Goal: Task Accomplishment & Management: Manage account settings

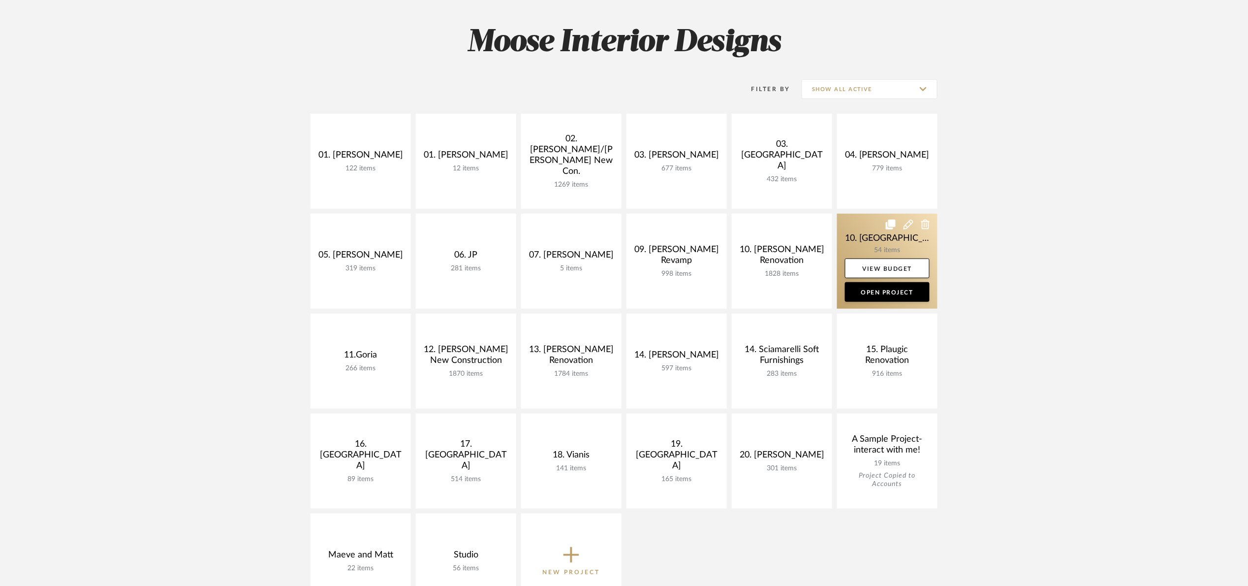
scroll to position [148, 0]
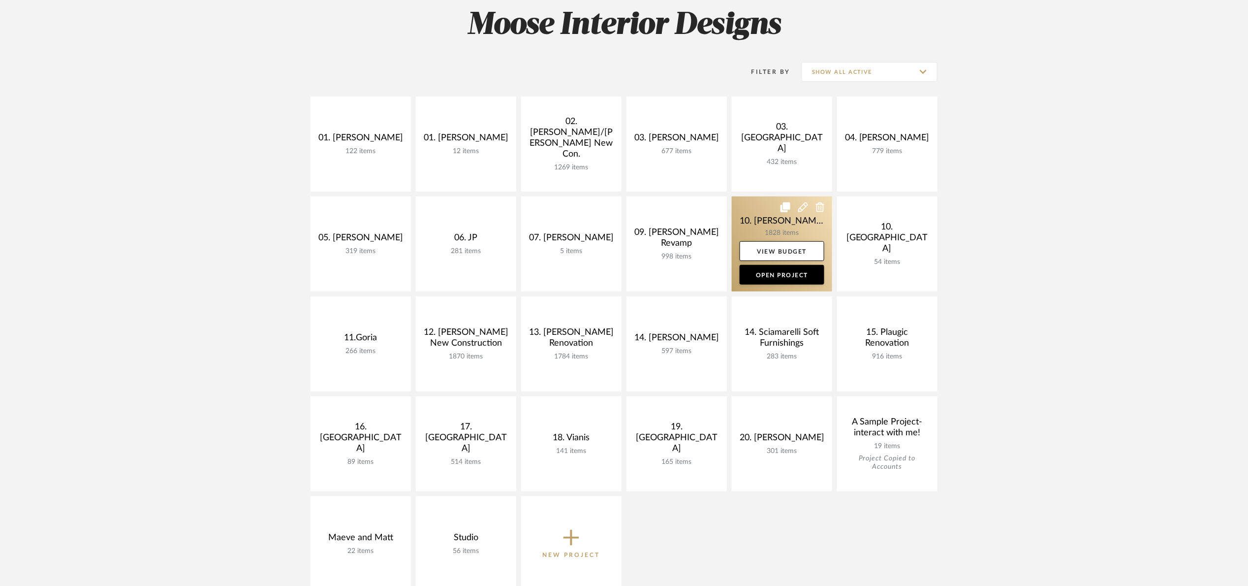
click at [750, 212] on link at bounding box center [782, 243] width 100 height 95
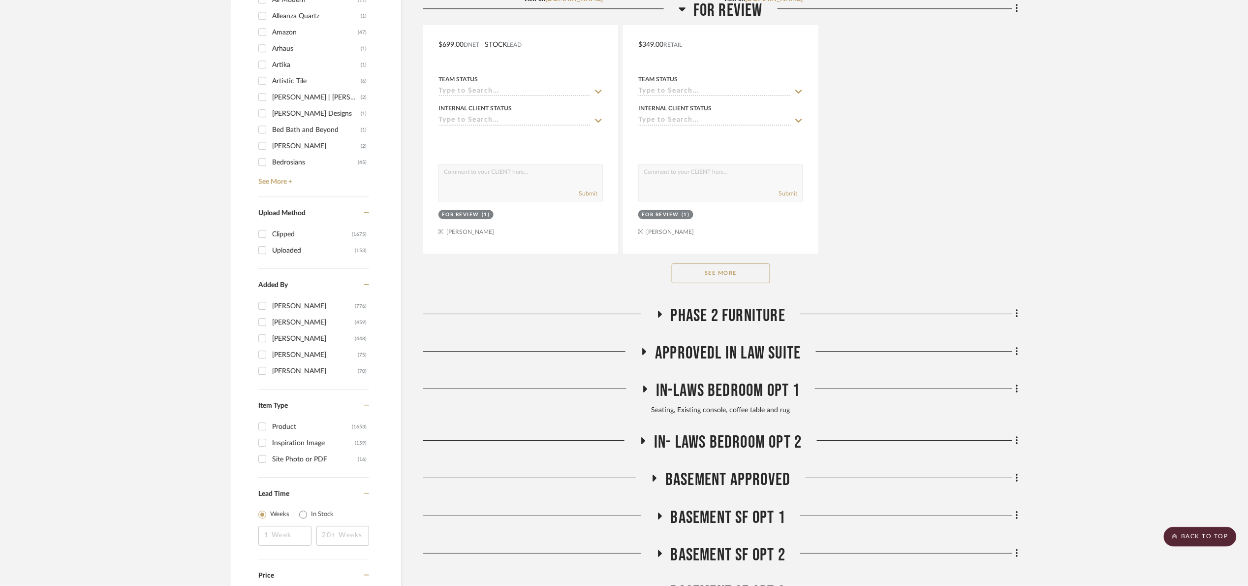
scroll to position [1329, 0]
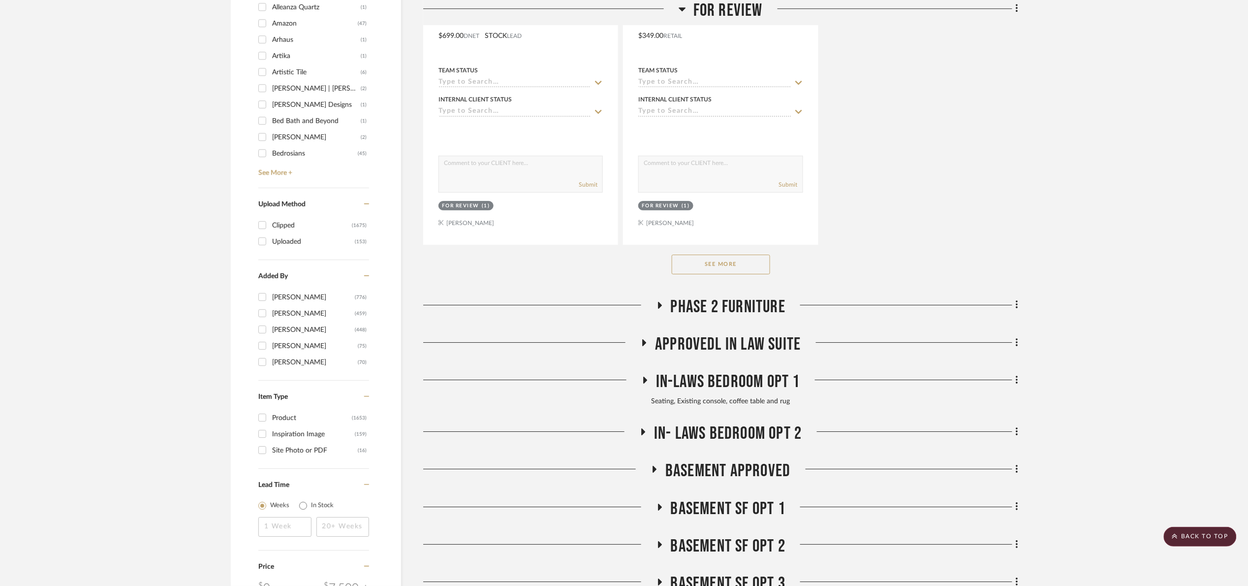
click at [737, 260] on button "See More" at bounding box center [721, 265] width 98 height 20
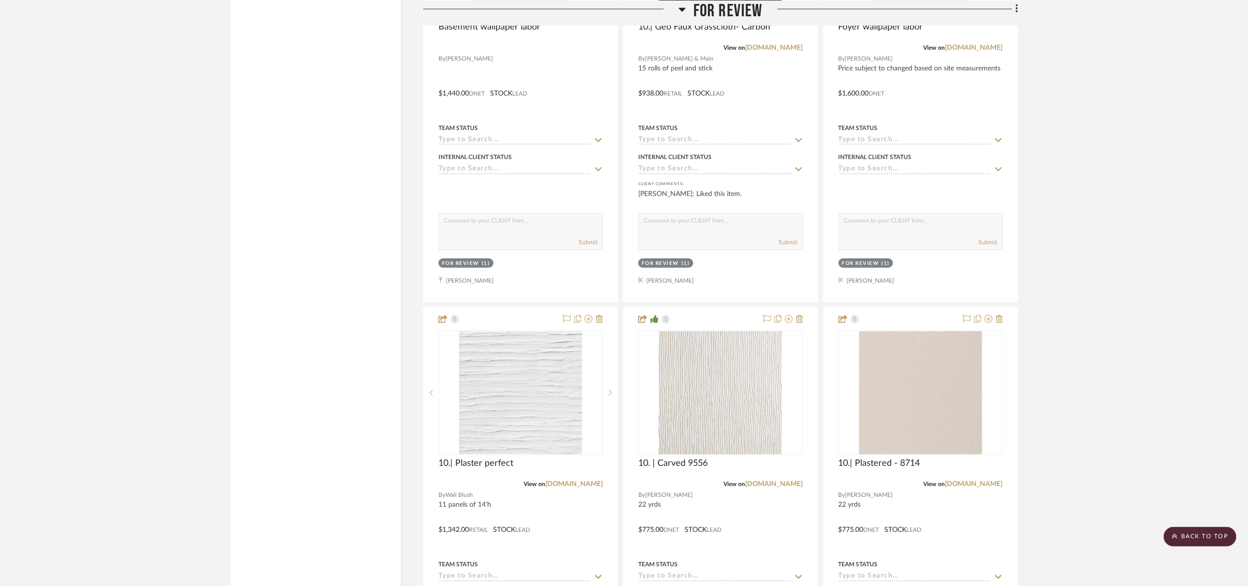
scroll to position [2141, 0]
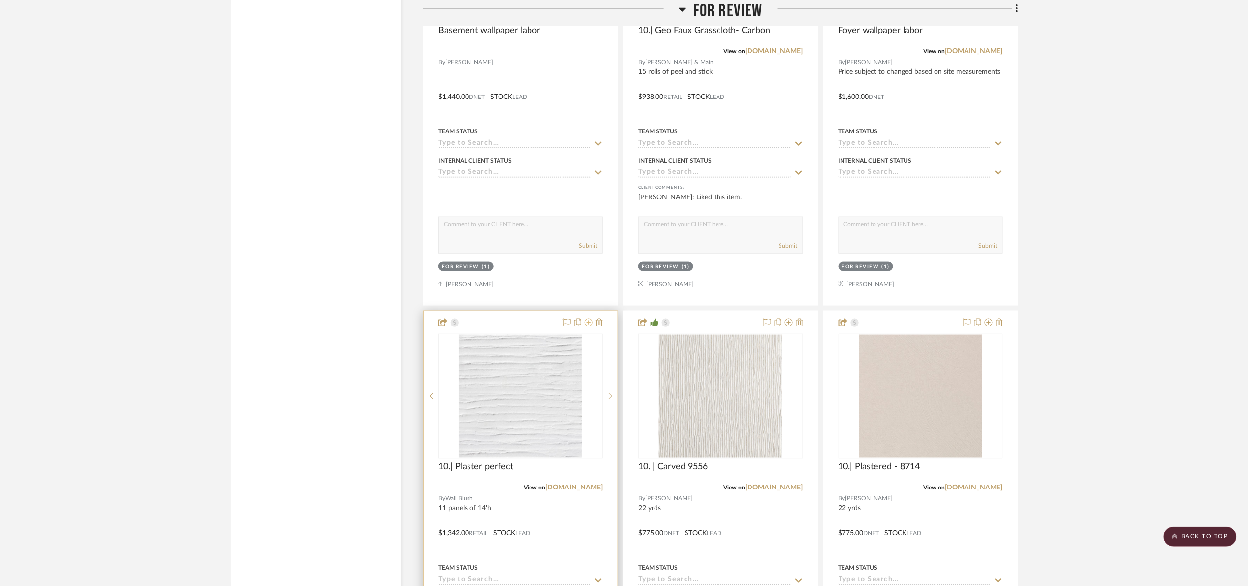
click at [589, 325] on icon at bounding box center [589, 323] width 8 height 8
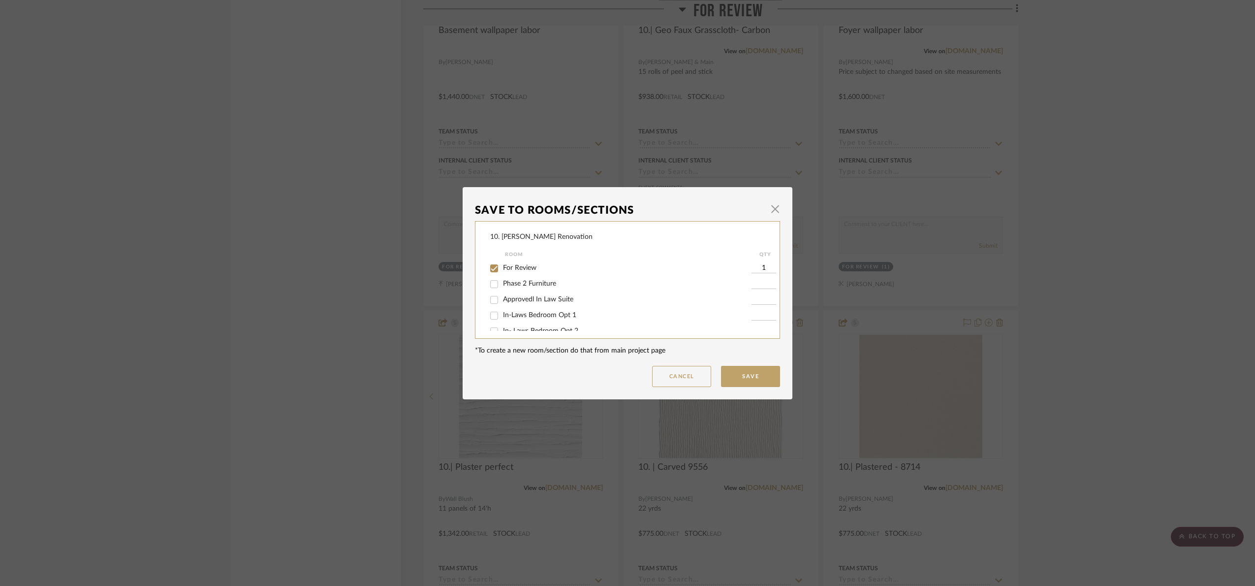
click at [490, 268] on input "For Review" at bounding box center [494, 268] width 16 height 16
checkbox input "false"
drag, startPoint x: 517, startPoint y: 323, endPoint x: 569, endPoint y: 350, distance: 58.1
click at [518, 325] on div "Will NOT use" at bounding box center [620, 322] width 261 height 16
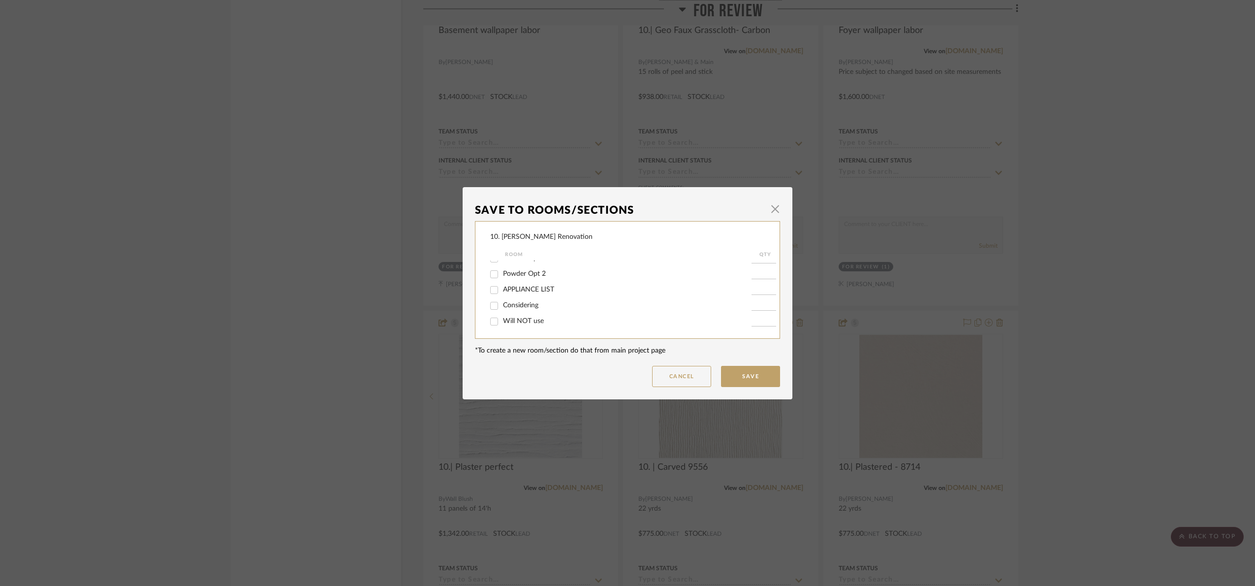
click at [526, 315] on div "Will NOT use" at bounding box center [620, 322] width 261 height 16
click at [532, 318] on span "Will NOT use" at bounding box center [523, 321] width 41 height 7
click at [502, 318] on input "Will NOT use" at bounding box center [494, 322] width 16 height 16
checkbox input "true"
type input "1"
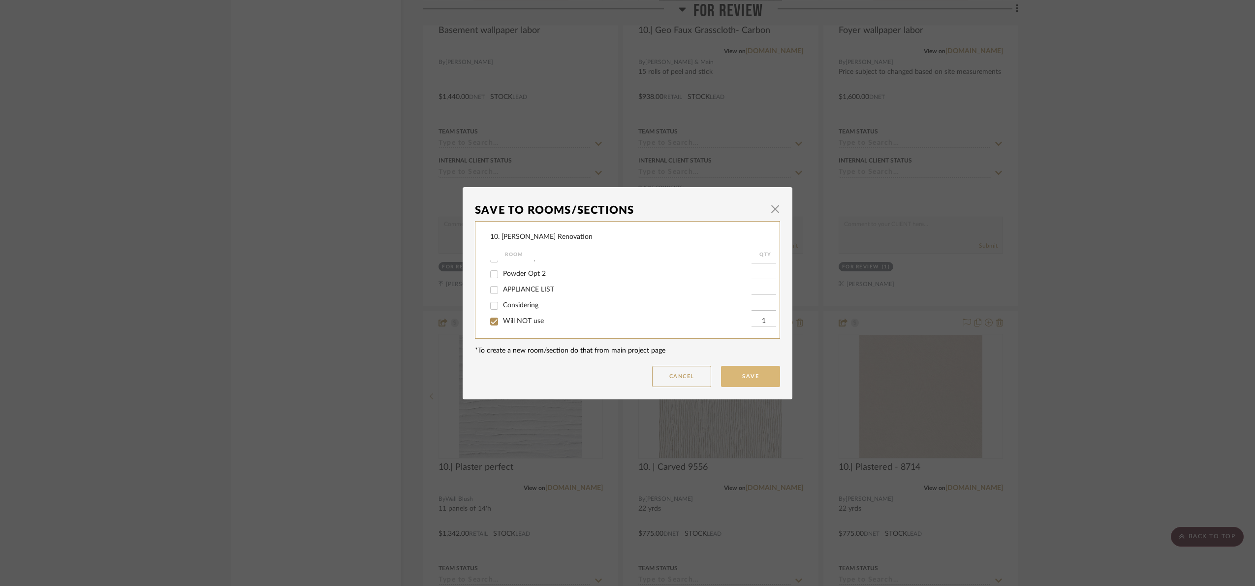
click at [772, 376] on button "Save" at bounding box center [750, 376] width 59 height 21
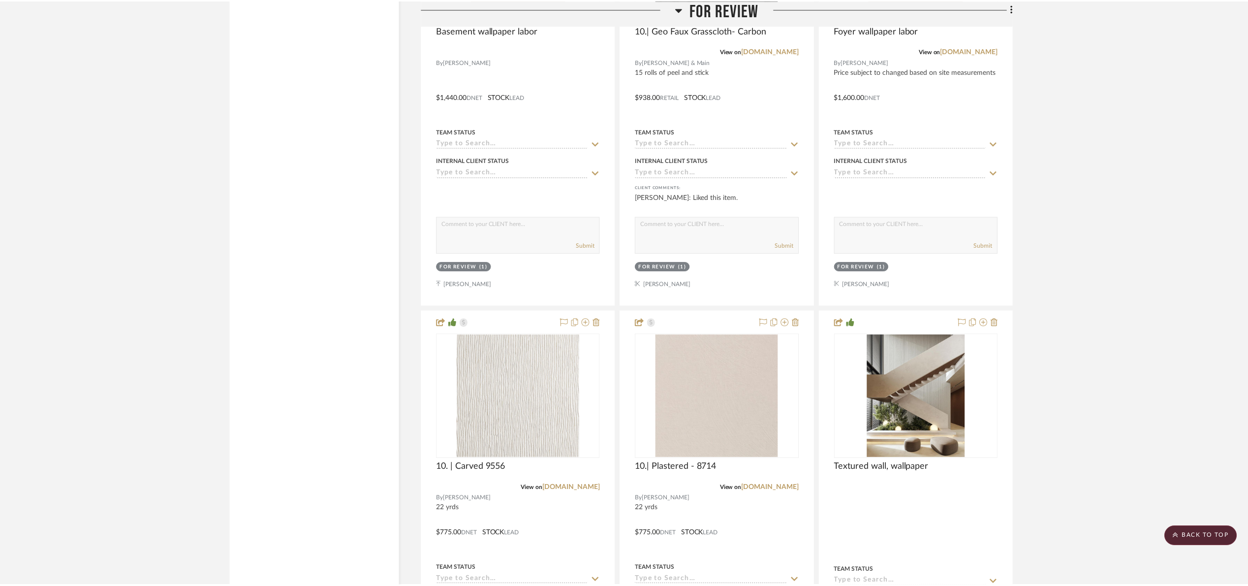
scroll to position [2141, 0]
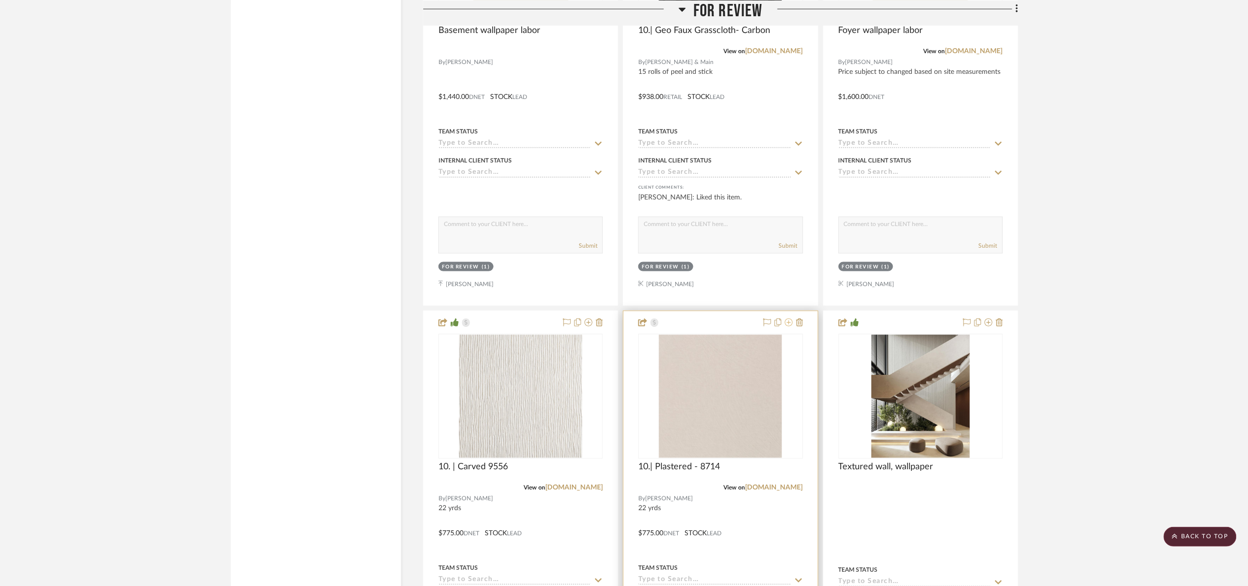
click at [788, 326] on icon at bounding box center [789, 323] width 8 height 8
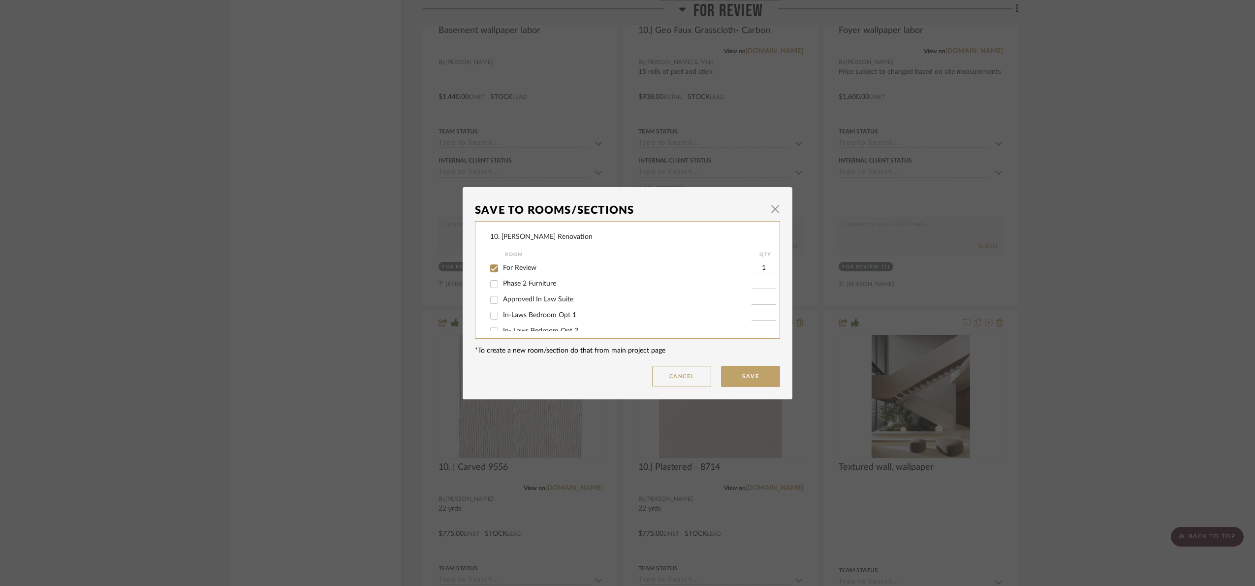
click at [507, 267] on span "For Review" at bounding box center [519, 267] width 33 height 7
click at [502, 267] on input "For Review" at bounding box center [494, 268] width 16 height 16
checkbox input "false"
drag, startPoint x: 522, startPoint y: 316, endPoint x: 592, endPoint y: 339, distance: 73.2
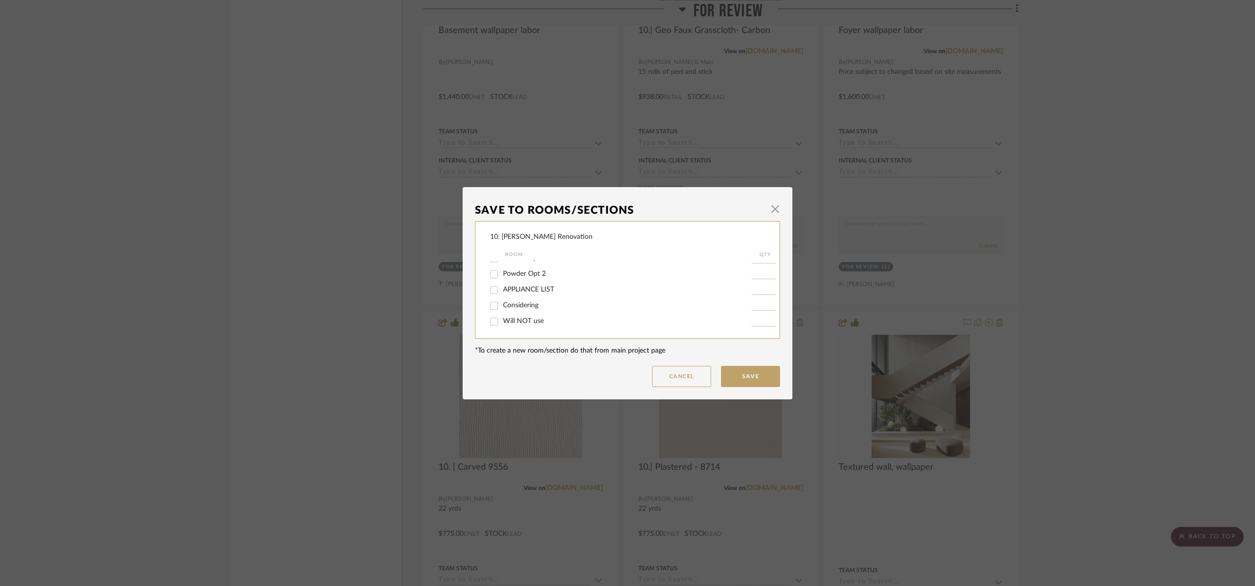
click at [522, 318] on span "Will NOT use" at bounding box center [523, 321] width 41 height 7
click at [502, 317] on input "Will NOT use" at bounding box center [494, 322] width 16 height 16
checkbox input "true"
type input "1"
click at [750, 376] on button "Save" at bounding box center [750, 376] width 59 height 21
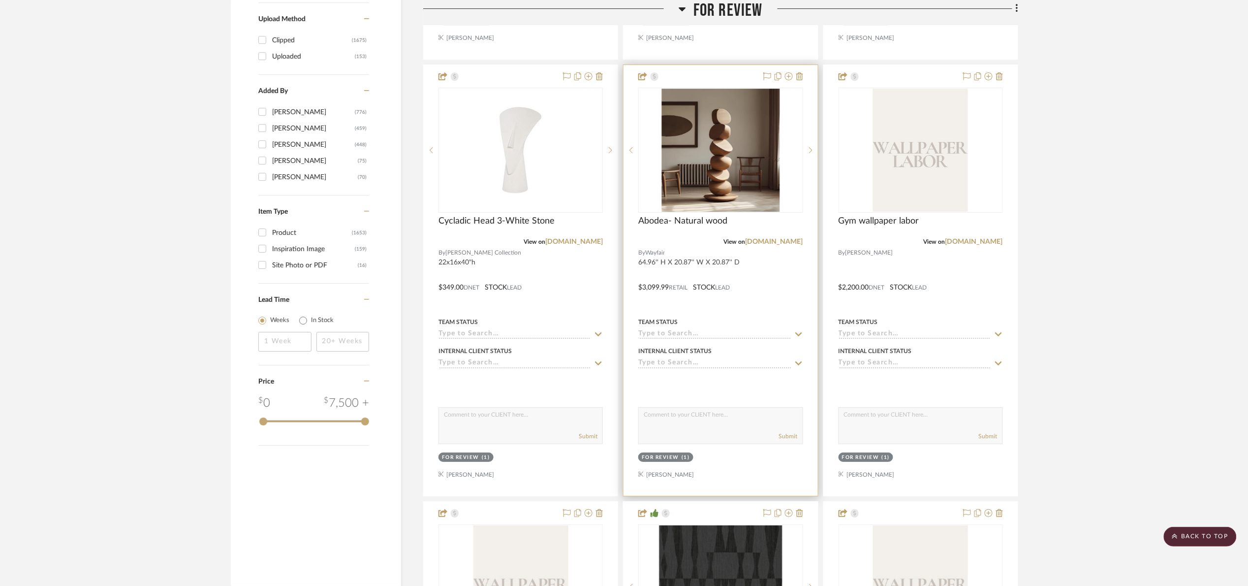
scroll to position [1698, 0]
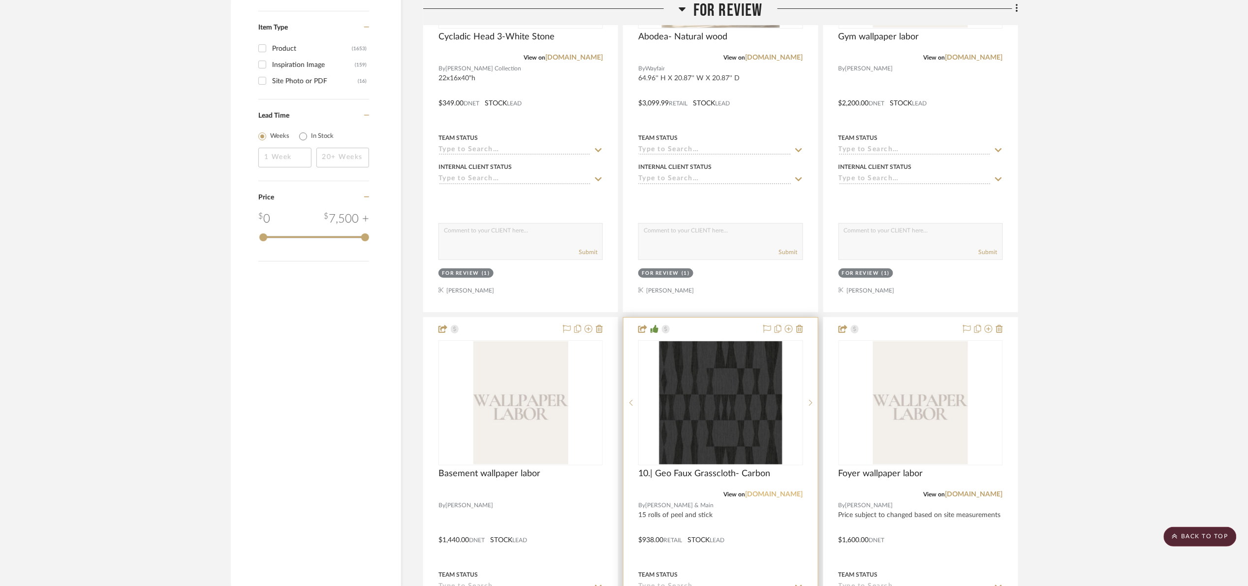
click at [786, 498] on link "[DOMAIN_NAME]" at bounding box center [775, 494] width 58 height 7
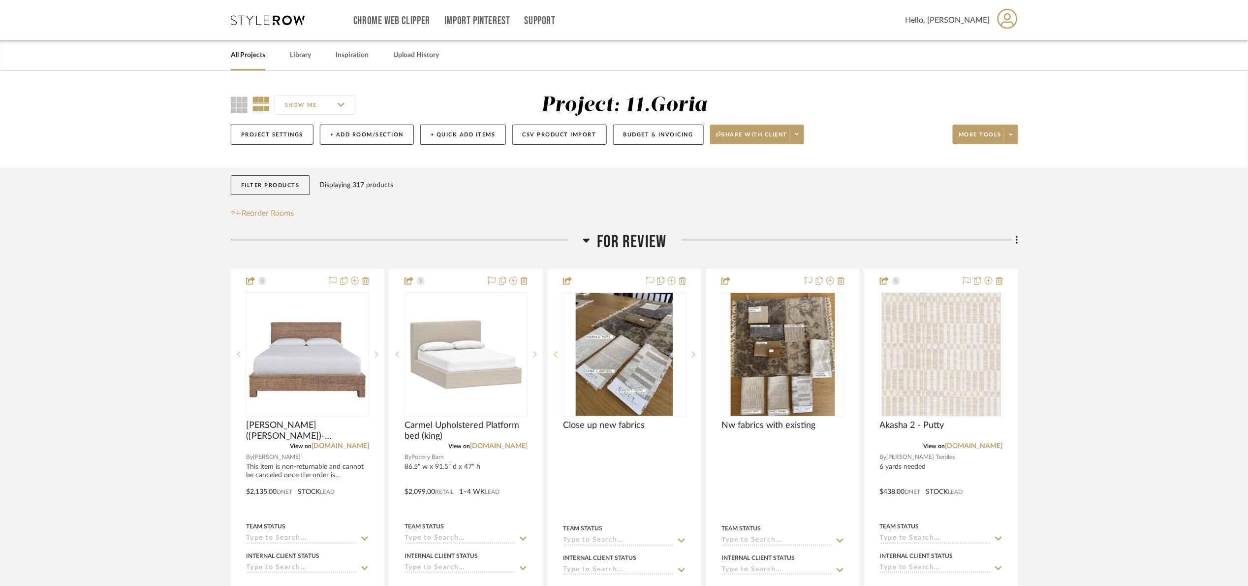
click at [602, 240] on span "For review" at bounding box center [632, 241] width 69 height 21
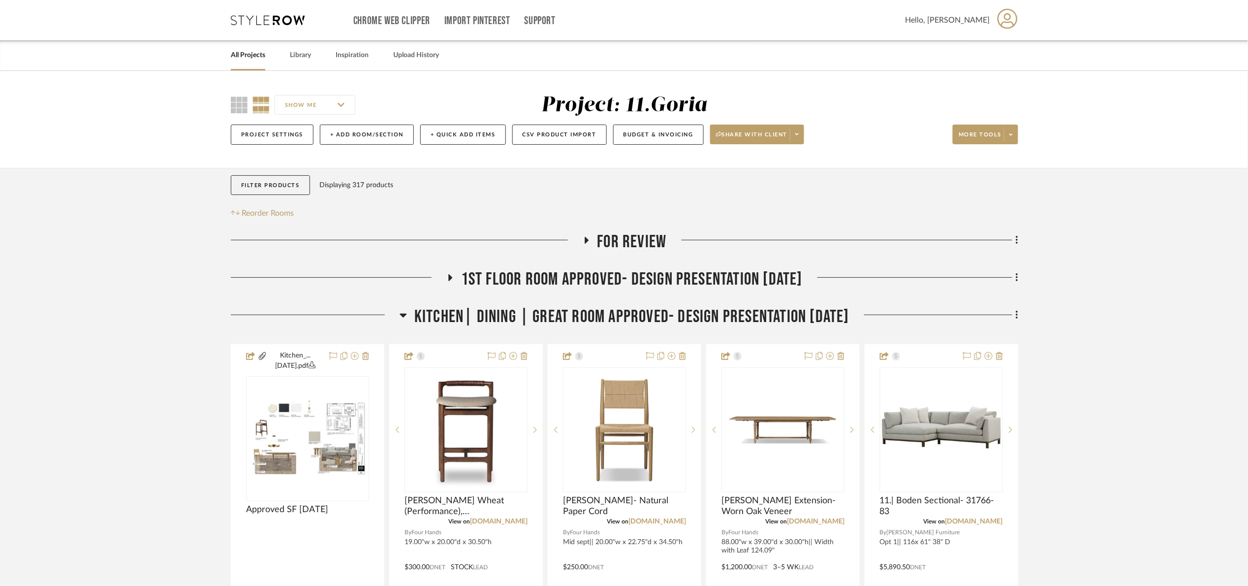
click at [494, 309] on span "Kitchen| Dining | Great room Approved- Design Presentation 06/06/25" at bounding box center [632, 316] width 435 height 21
